Goal: Task Accomplishment & Management: Use online tool/utility

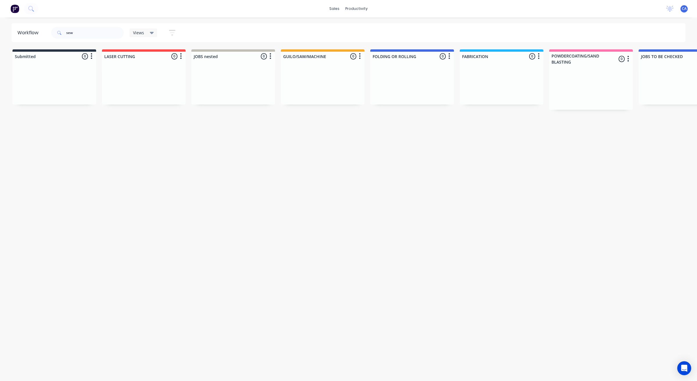
scroll to position [0, 612]
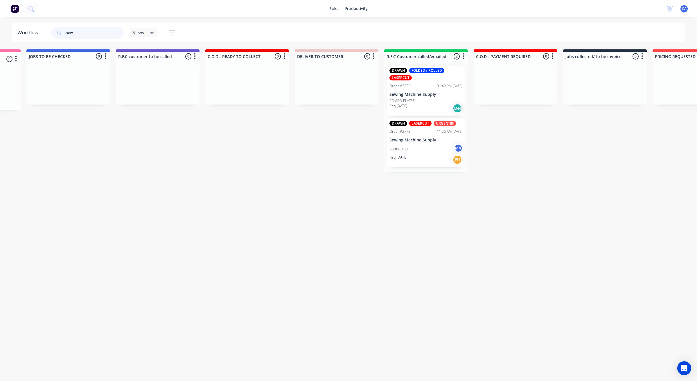
drag, startPoint x: 89, startPoint y: 30, endPoint x: 0, endPoint y: 28, distance: 88.6
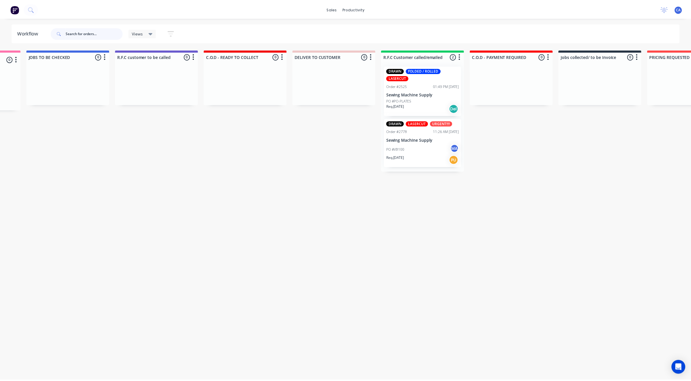
scroll to position [0, 0]
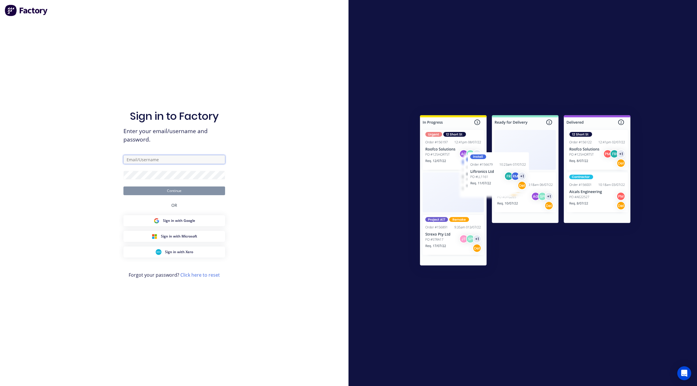
type input "[EMAIL_ADDRESS][DOMAIN_NAME]"
click at [185, 192] on button "Continue" at bounding box center [174, 191] width 102 height 9
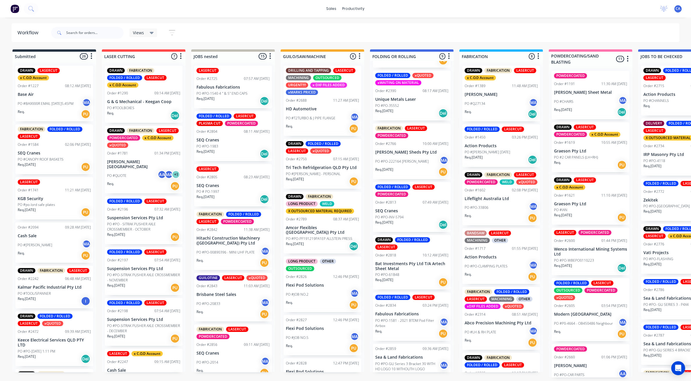
scroll to position [168, 0]
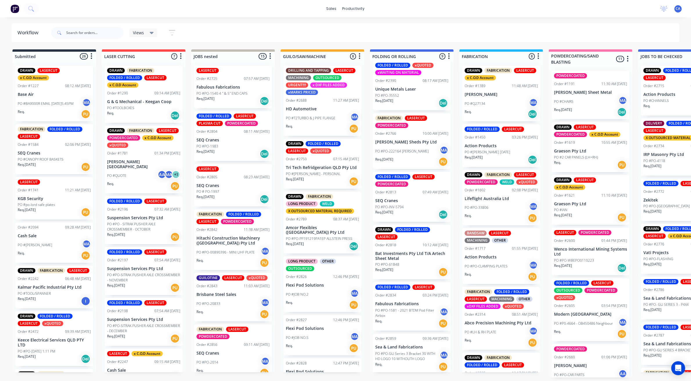
click at [409, 316] on p "PO #PO-1581 - 2021 BTDM Pod Filter Airbox" at bounding box center [407, 313] width 64 height 10
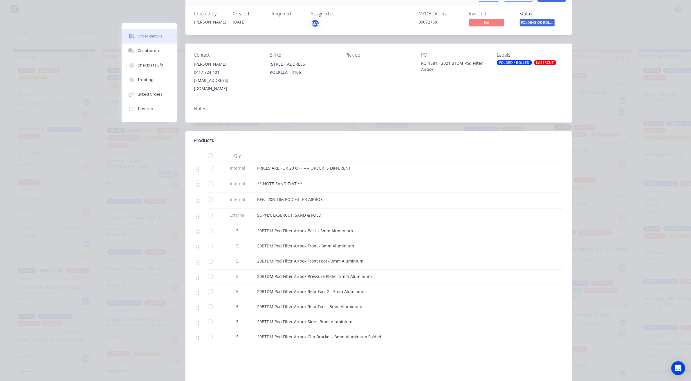
scroll to position [0, 0]
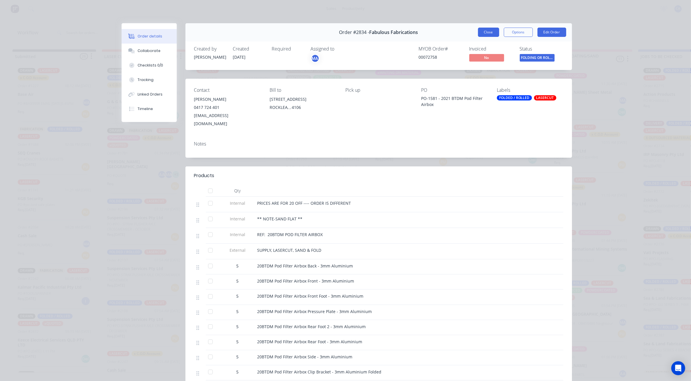
click at [478, 34] on button "Close" at bounding box center [488, 32] width 21 height 9
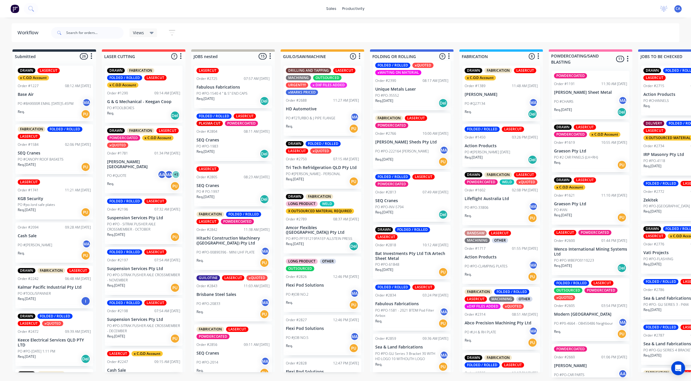
click at [417, 359] on p "PO #PO-GU Series 3 Bracket 30 WITH HD LOGO 10 WITHOUTH LOGO" at bounding box center [407, 356] width 64 height 10
